Goal: Complete application form

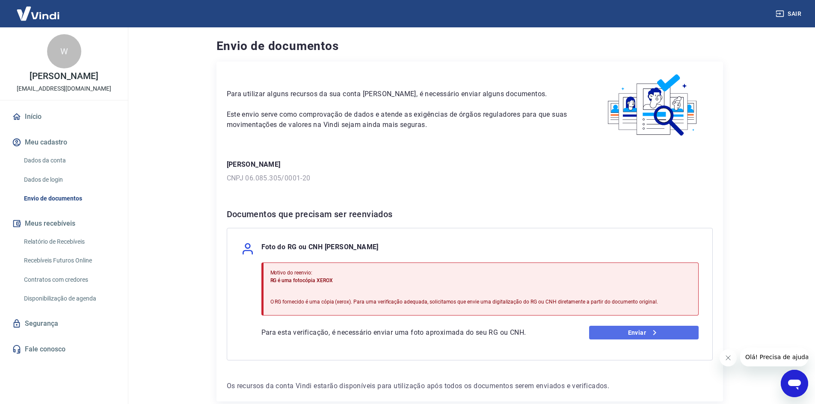
click at [627, 332] on link "Enviar" at bounding box center [644, 333] width 110 height 14
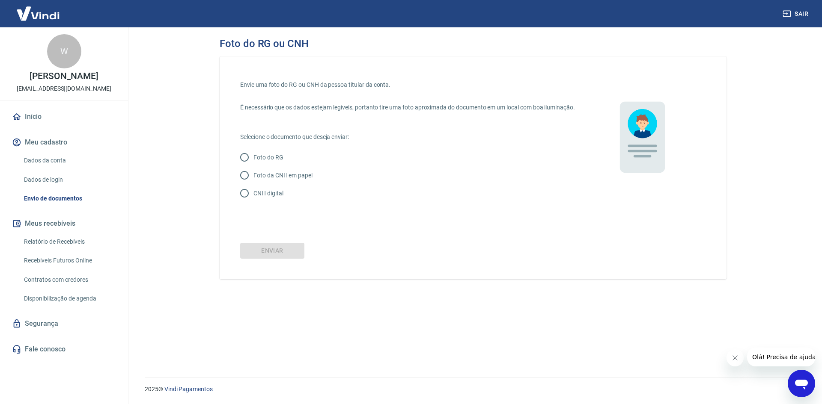
click at [244, 182] on input "Foto da CNH em papel" at bounding box center [244, 175] width 18 height 18
radio input "true"
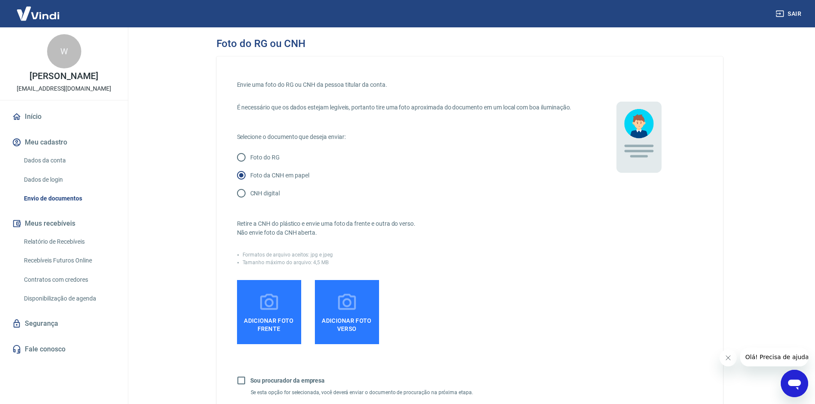
scroll to position [62, 0]
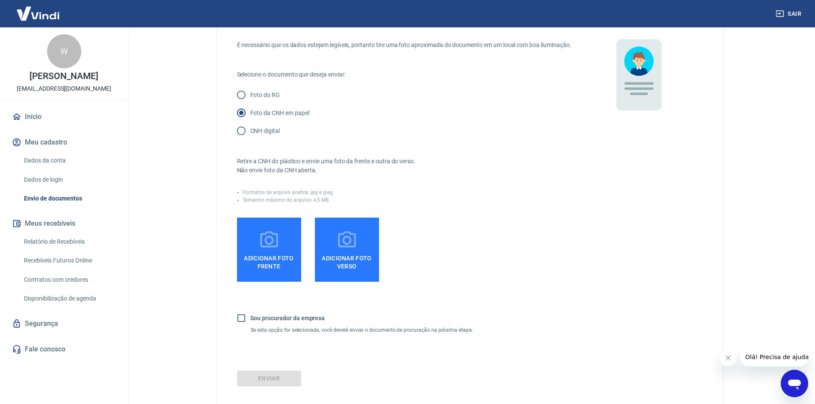
click at [270, 268] on span "Adicionar foto frente" at bounding box center [268, 260] width 57 height 19
click at [0, 0] on input "Adicionar foto frente" at bounding box center [0, 0] width 0 height 0
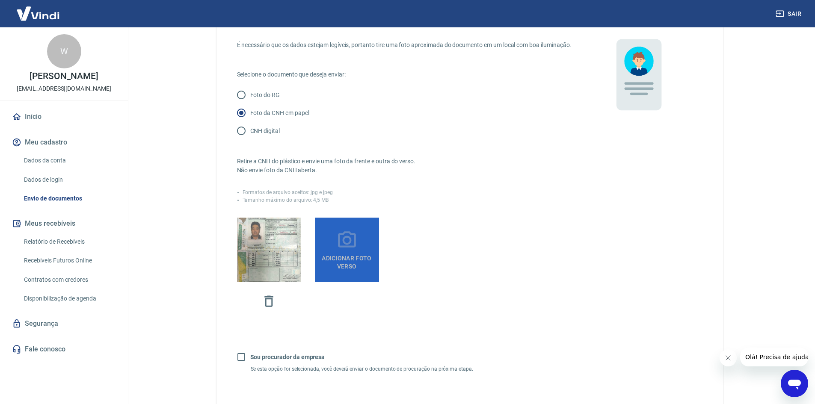
click at [356, 250] on icon at bounding box center [346, 240] width 21 height 21
click at [0, 0] on input "Adicionar foto verso" at bounding box center [0, 0] width 0 height 0
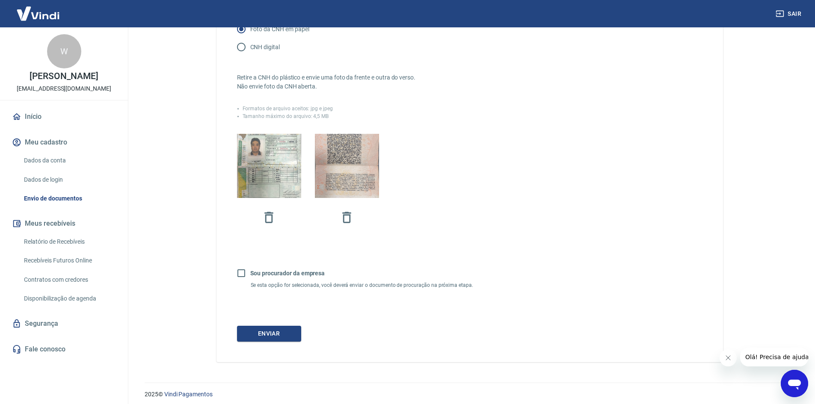
scroll to position [160, 0]
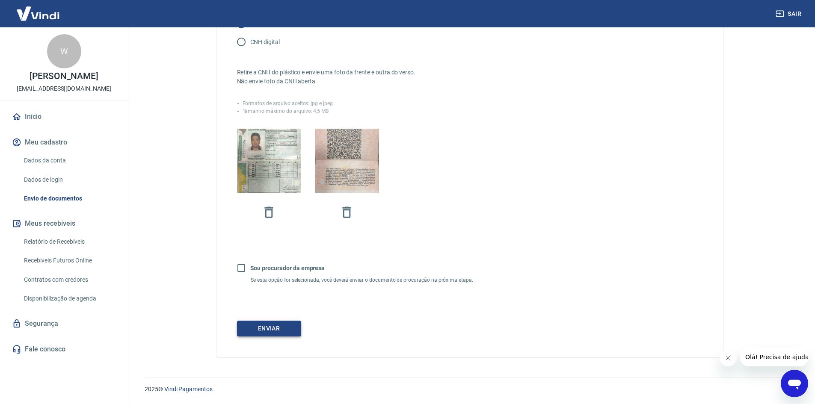
click at [285, 332] on button "Enviar" at bounding box center [269, 329] width 64 height 16
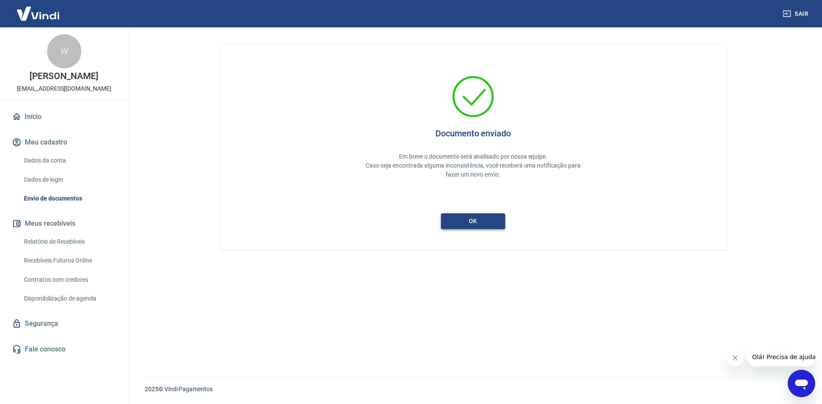
click at [475, 220] on button "ok" at bounding box center [473, 222] width 64 height 16
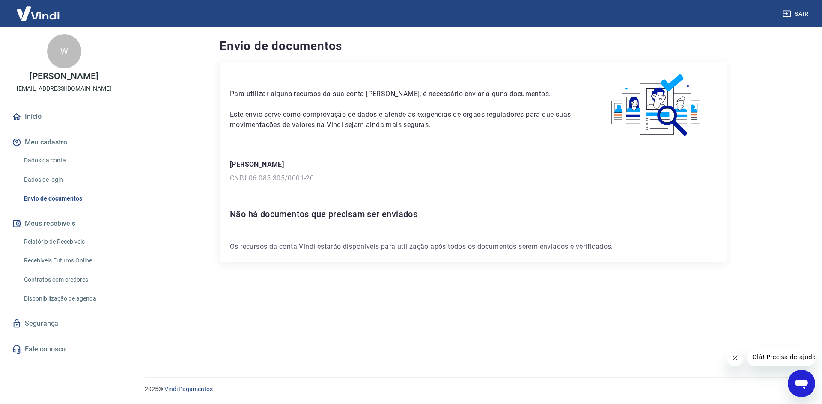
drag, startPoint x: 23, startPoint y: 113, endPoint x: 42, endPoint y: 119, distance: 19.5
click at [23, 113] on link "Início" at bounding box center [63, 116] width 107 height 19
